Goal: Check status: Check status

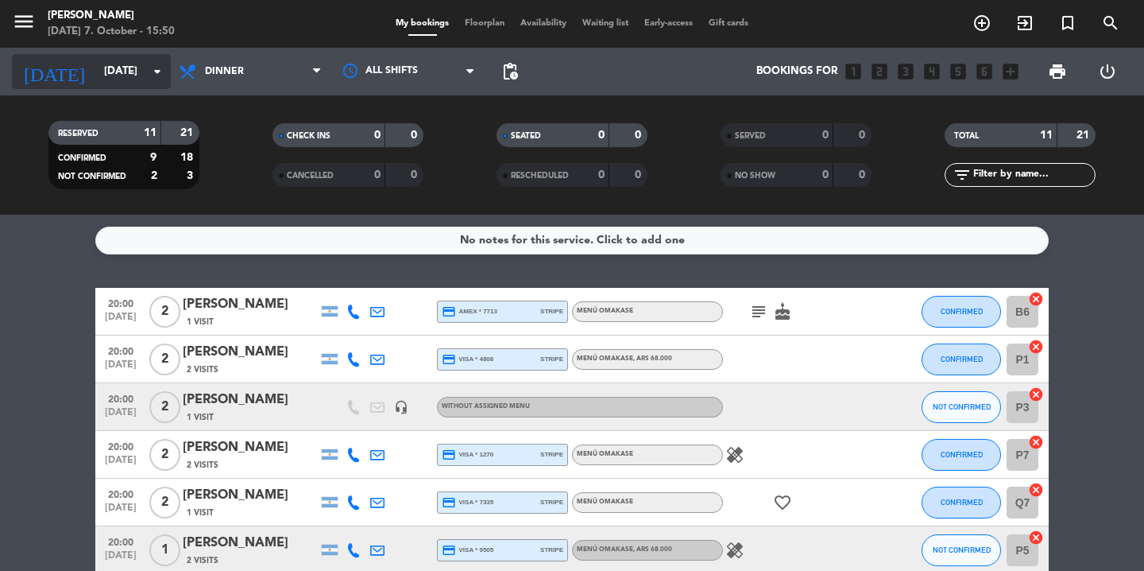
click at [123, 74] on input "[DATE]" at bounding box center [166, 71] width 140 height 29
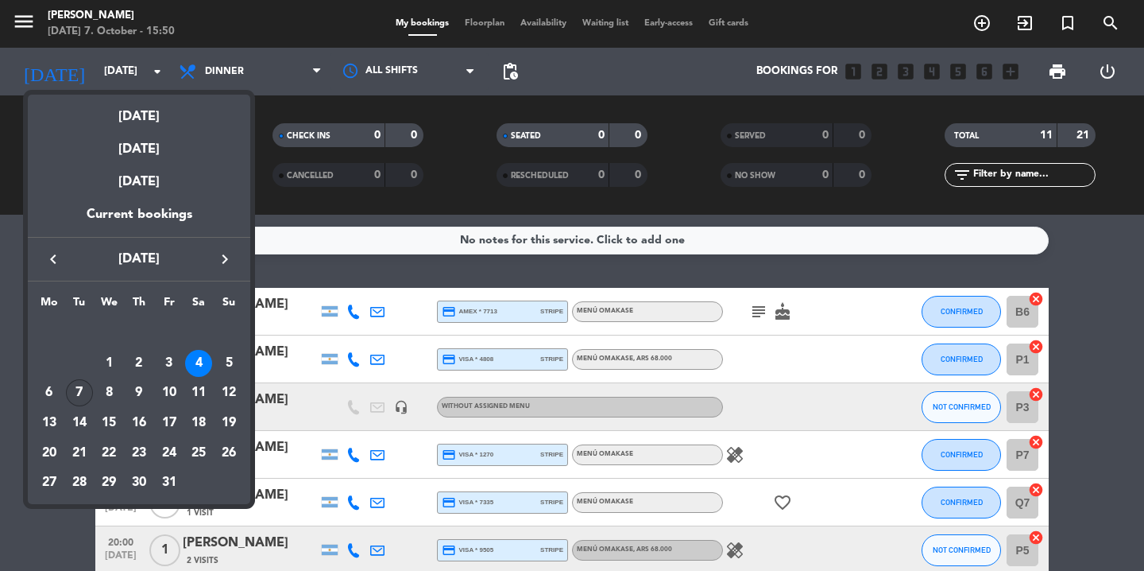
click at [79, 394] on div "7" at bounding box center [79, 392] width 27 height 27
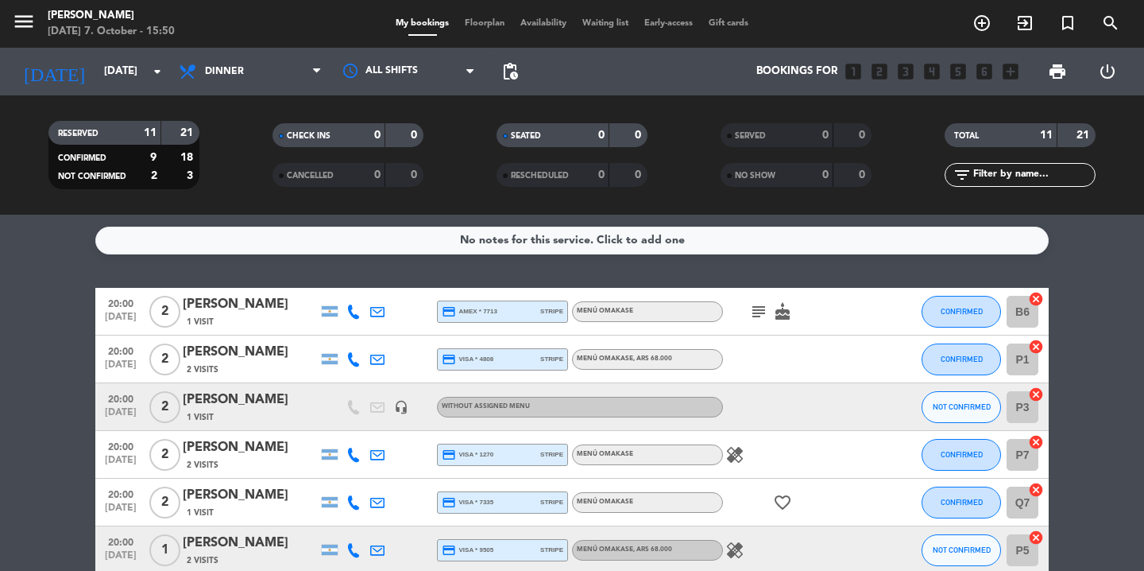
type input "[DATE]"
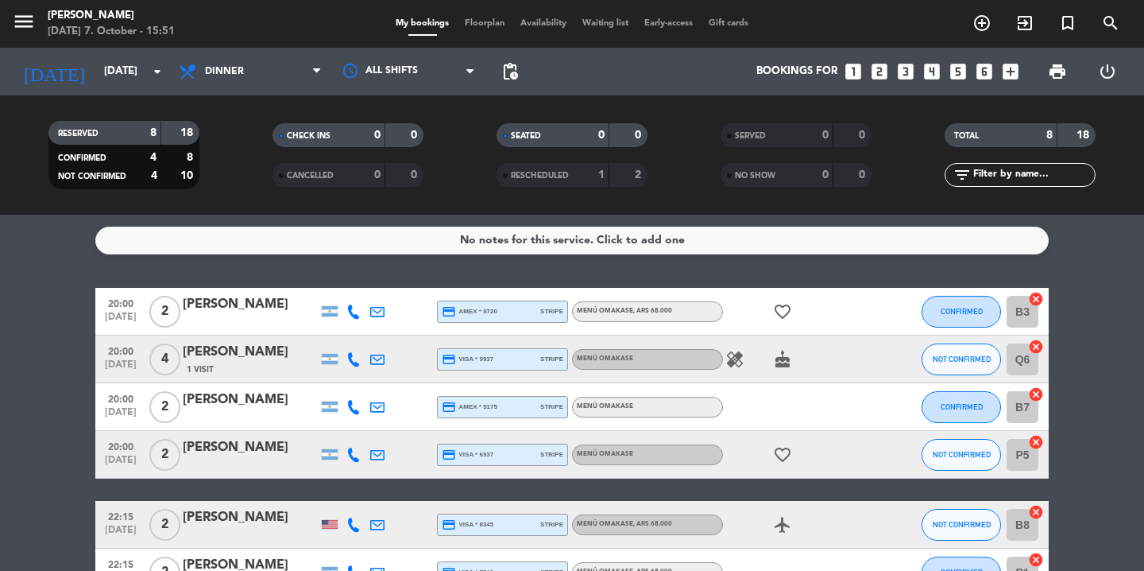
click at [731, 357] on icon "healing" at bounding box center [735, 359] width 19 height 19
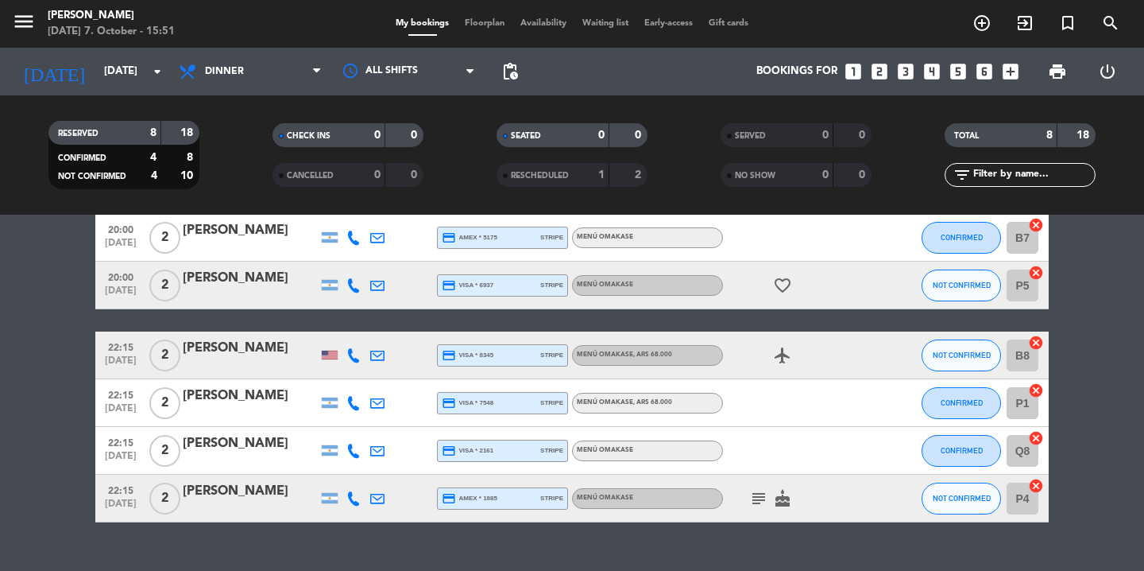
scroll to position [196, 0]
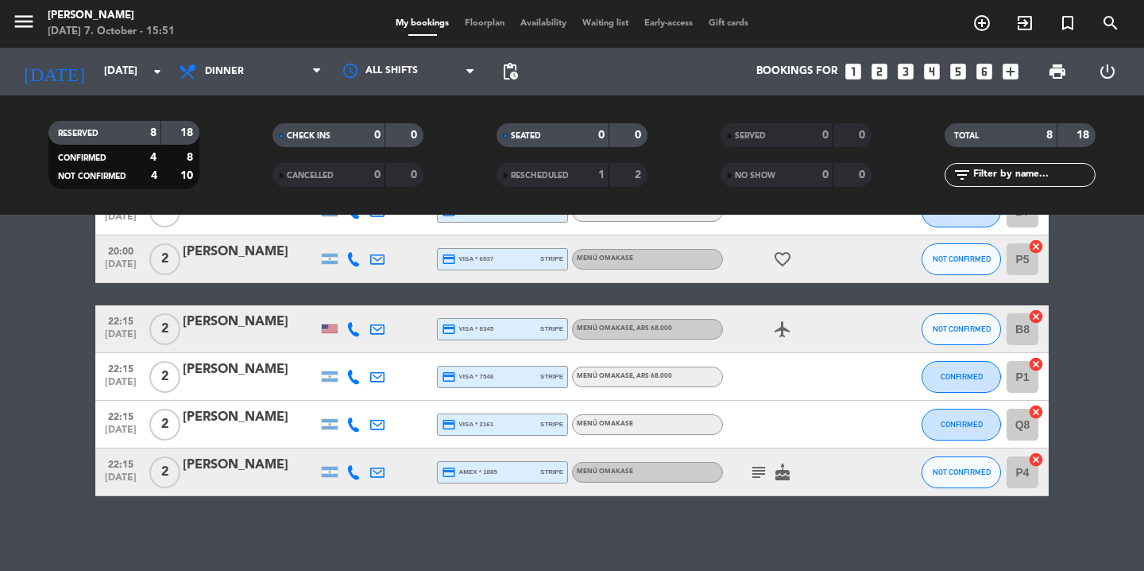
click at [767, 472] on icon "subject" at bounding box center [758, 472] width 19 height 19
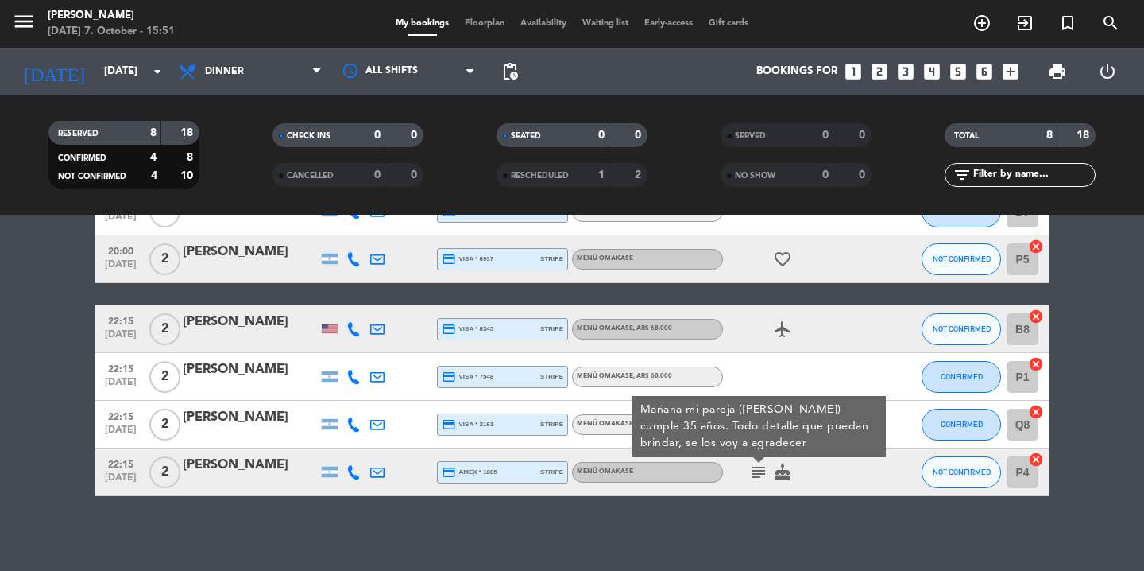
click at [26, 431] on bookings-row "20:00 [DATE] 2 [PERSON_NAME] credit_card amex * 8720 stripe MENÚ OMAKASE , ARS …" at bounding box center [572, 294] width 1144 height 404
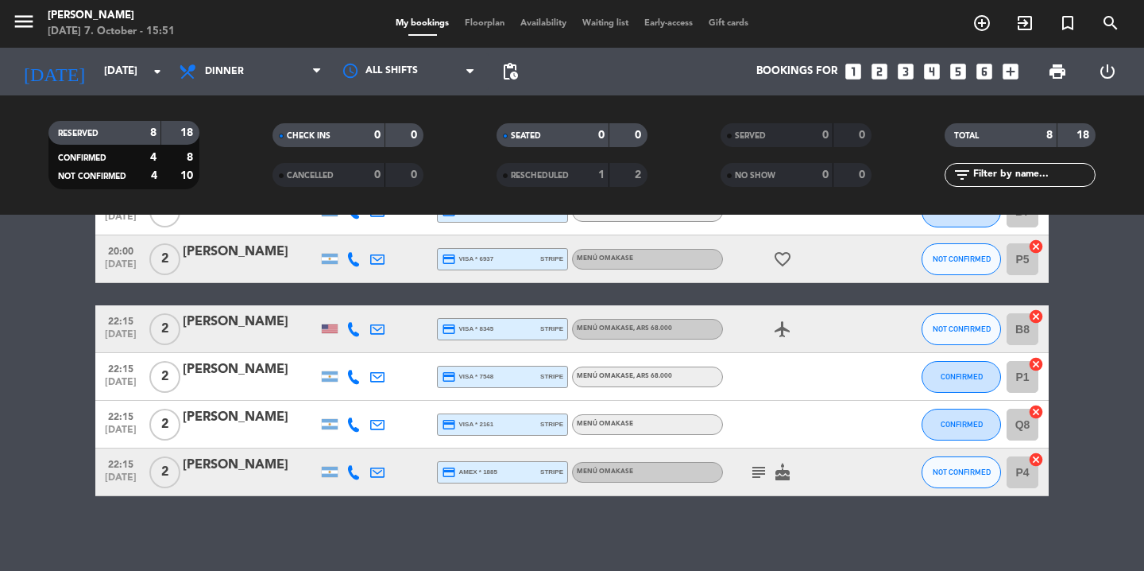
click at [26, 431] on bookings-row "20:00 [DATE] 2 [PERSON_NAME] credit_card amex * 8720 stripe MENÚ OMAKASE , ARS …" at bounding box center [572, 294] width 1144 height 404
